Goal: Check status: Check status

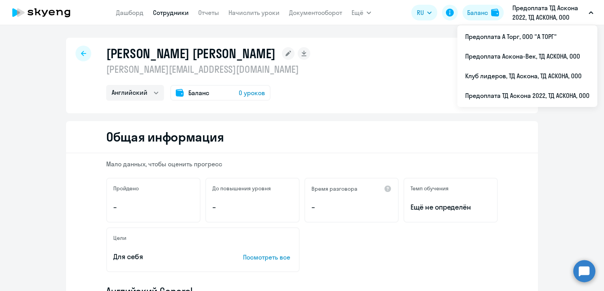
select select "english"
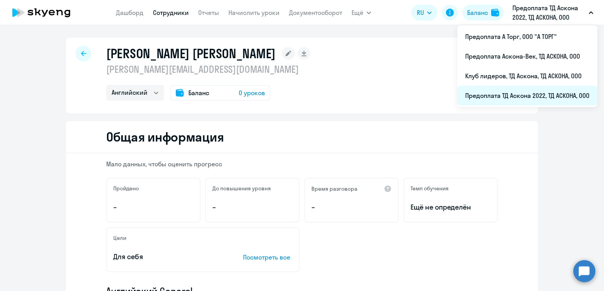
click at [538, 99] on li "Предоплата ТД Аскона 2022, ТД АСКОНА, ООО" at bounding box center [527, 96] width 140 height 20
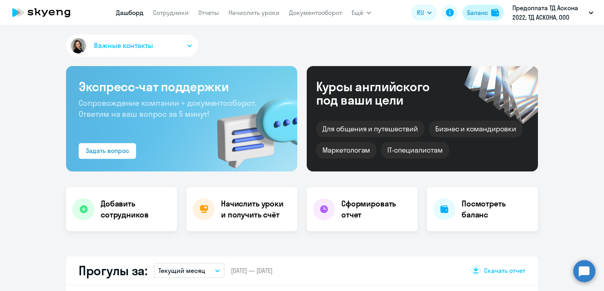
click at [490, 16] on button "Баланс" at bounding box center [482, 13] width 41 height 16
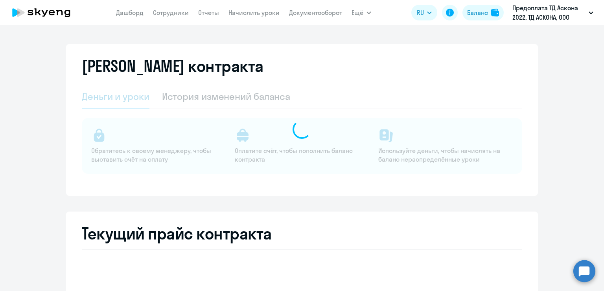
select select "english_adult_not_native_speaker"
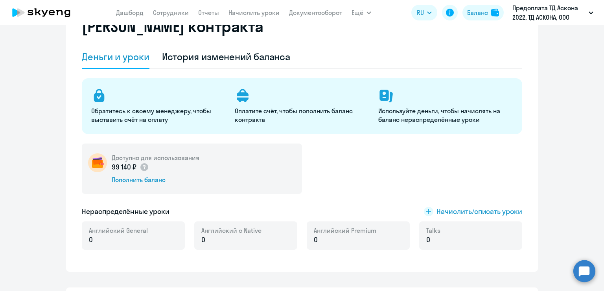
scroll to position [5, 0]
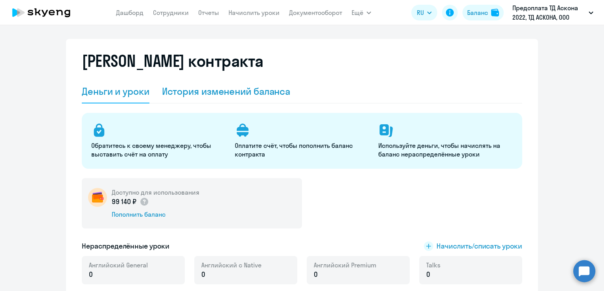
click at [199, 95] on div "История изменений баланса" at bounding box center [226, 91] width 129 height 13
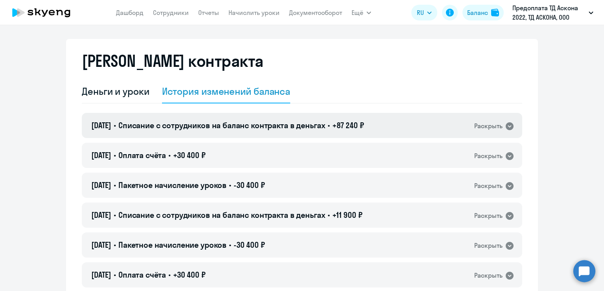
click at [505, 125] on icon at bounding box center [509, 125] width 9 height 9
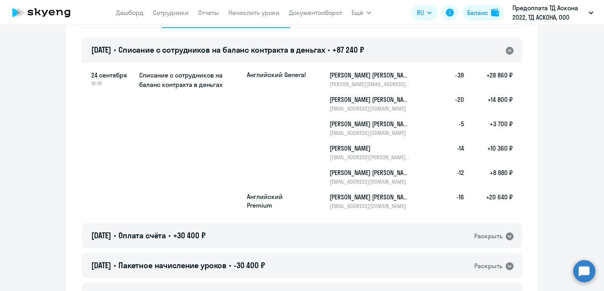
scroll to position [84, 0]
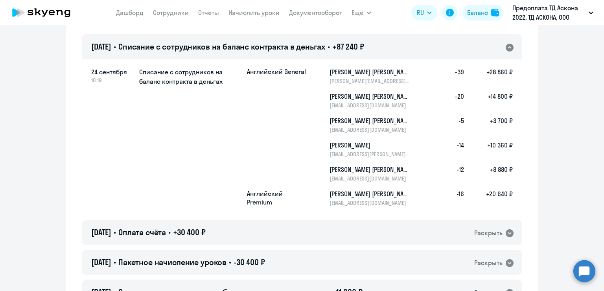
click at [507, 46] on icon at bounding box center [509, 48] width 8 height 8
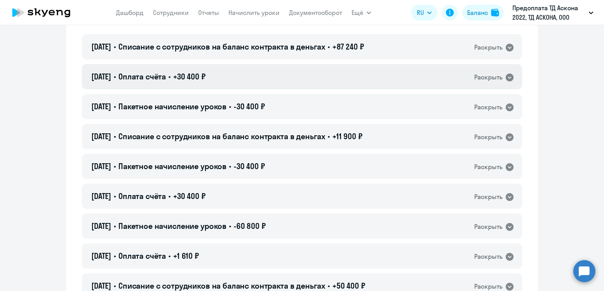
click at [500, 75] on div "Раскрыть" at bounding box center [494, 77] width 40 height 10
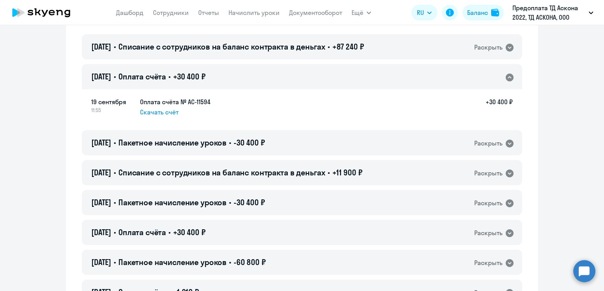
click at [505, 75] on icon at bounding box center [509, 77] width 9 height 9
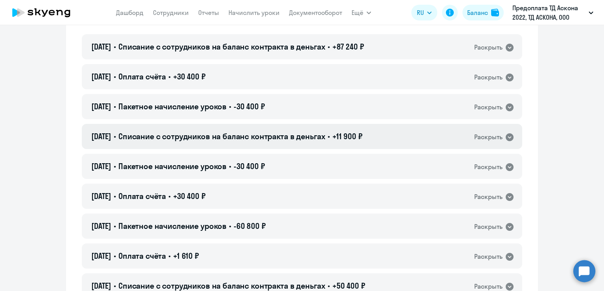
click at [507, 138] on icon at bounding box center [509, 137] width 8 height 8
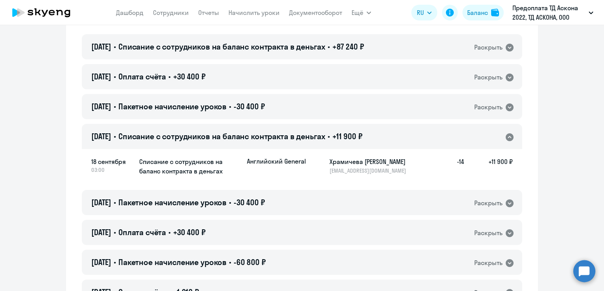
click at [507, 138] on icon at bounding box center [509, 137] width 8 height 8
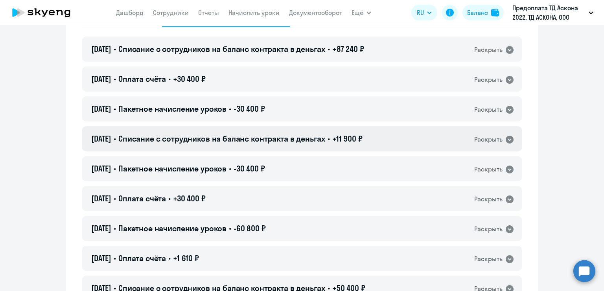
scroll to position [44, 0]
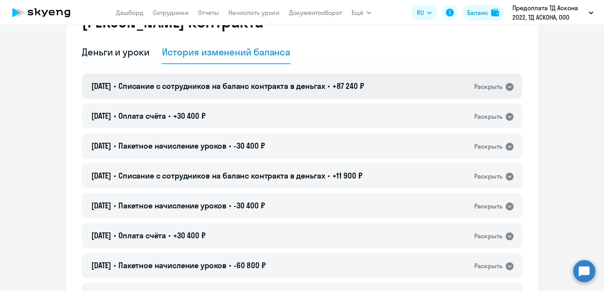
click at [508, 87] on icon at bounding box center [509, 87] width 8 height 8
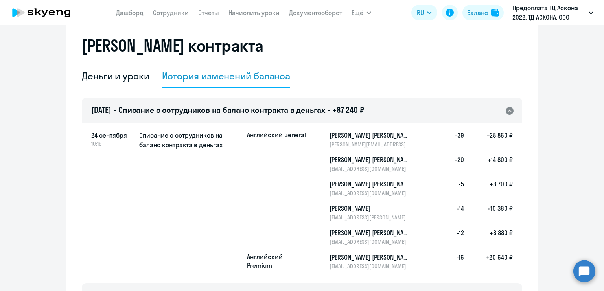
scroll to position [0, 0]
